Goal: Transaction & Acquisition: Purchase product/service

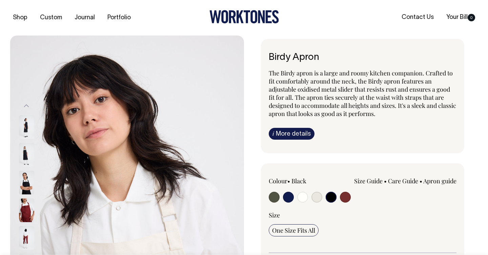
select select "Black"
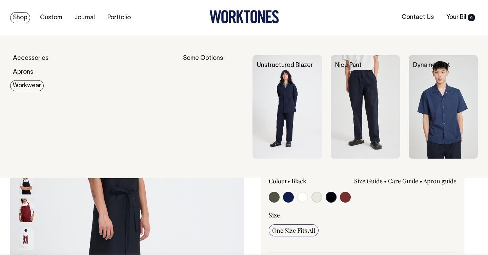
click at [27, 81] on link "Workwear" at bounding box center [27, 85] width 34 height 11
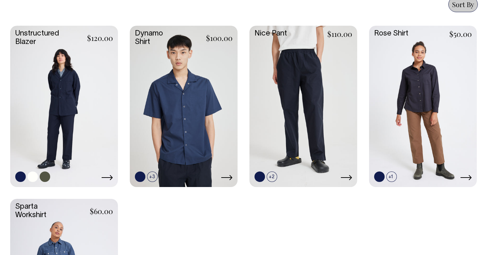
click at [73, 97] on link at bounding box center [64, 106] width 108 height 160
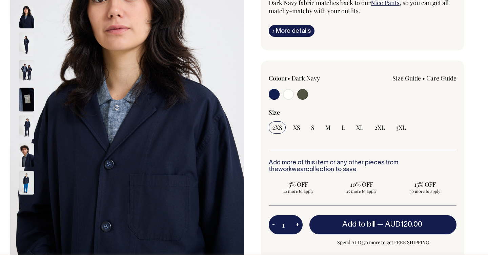
scroll to position [121, 0]
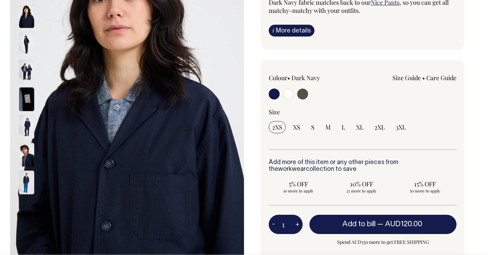
click at [26, 54] on img at bounding box center [26, 44] width 15 height 24
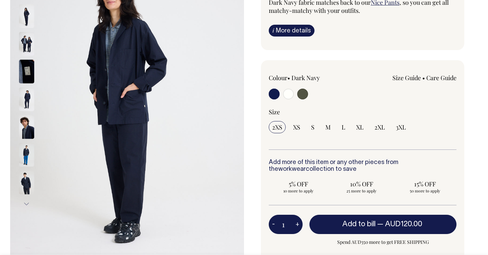
click at [301, 91] on input "radio" at bounding box center [302, 94] width 11 height 11
radio input "true"
select select "Olive"
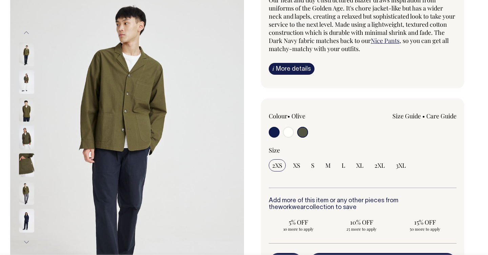
scroll to position [83, 0]
